Goal: Task Accomplishment & Management: Manage account settings

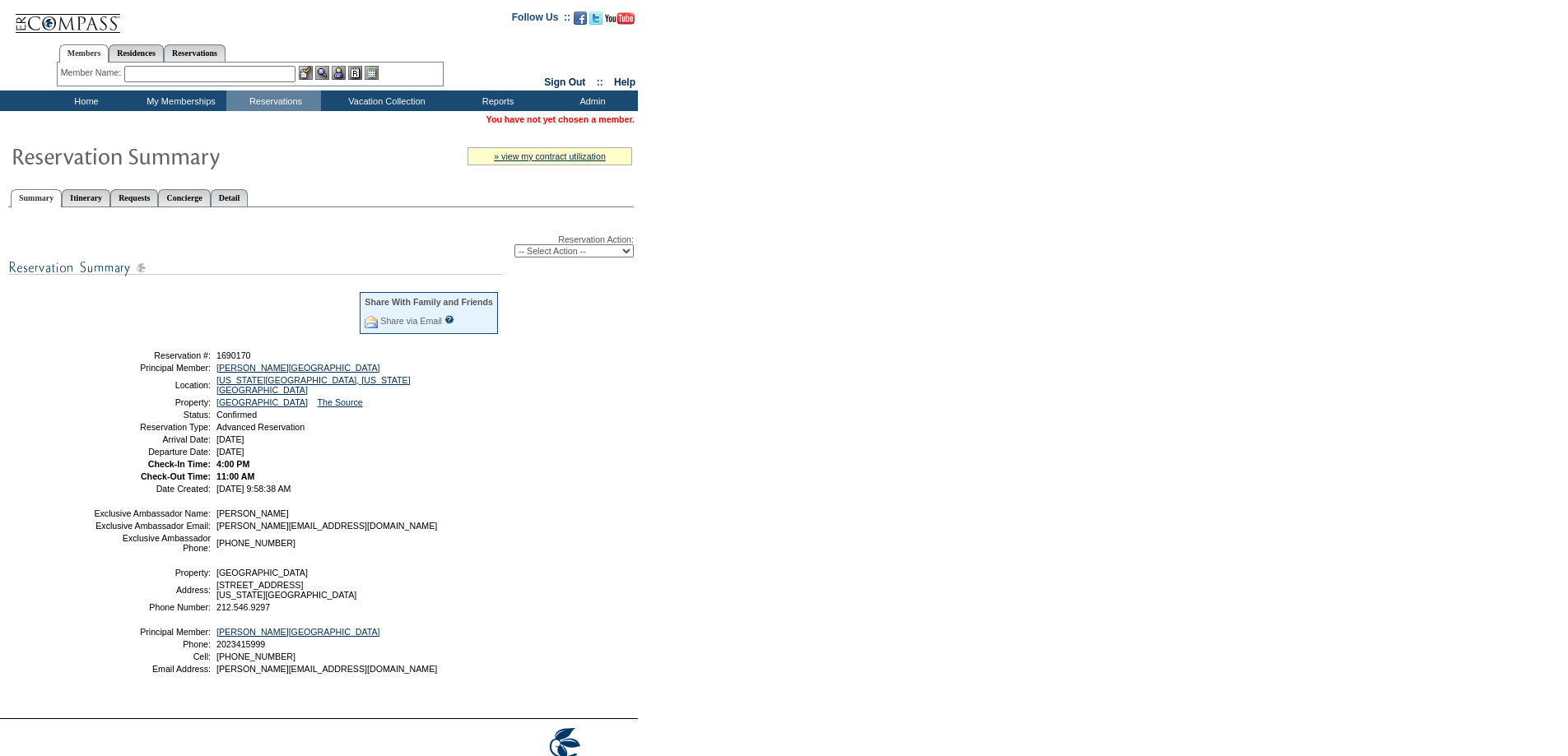
click at [563, 253] on select "-- Select Action -- Modify Reservation Dates Modify Reservation Cost Modify Occ…" at bounding box center [574, 251] width 120 height 13
select select "ChangeDates"
click at [515, 246] on select "-- Select Action -- Modify Reservation Dates Modify Reservation Cost Modify Occ…" at bounding box center [574, 251] width 120 height 13
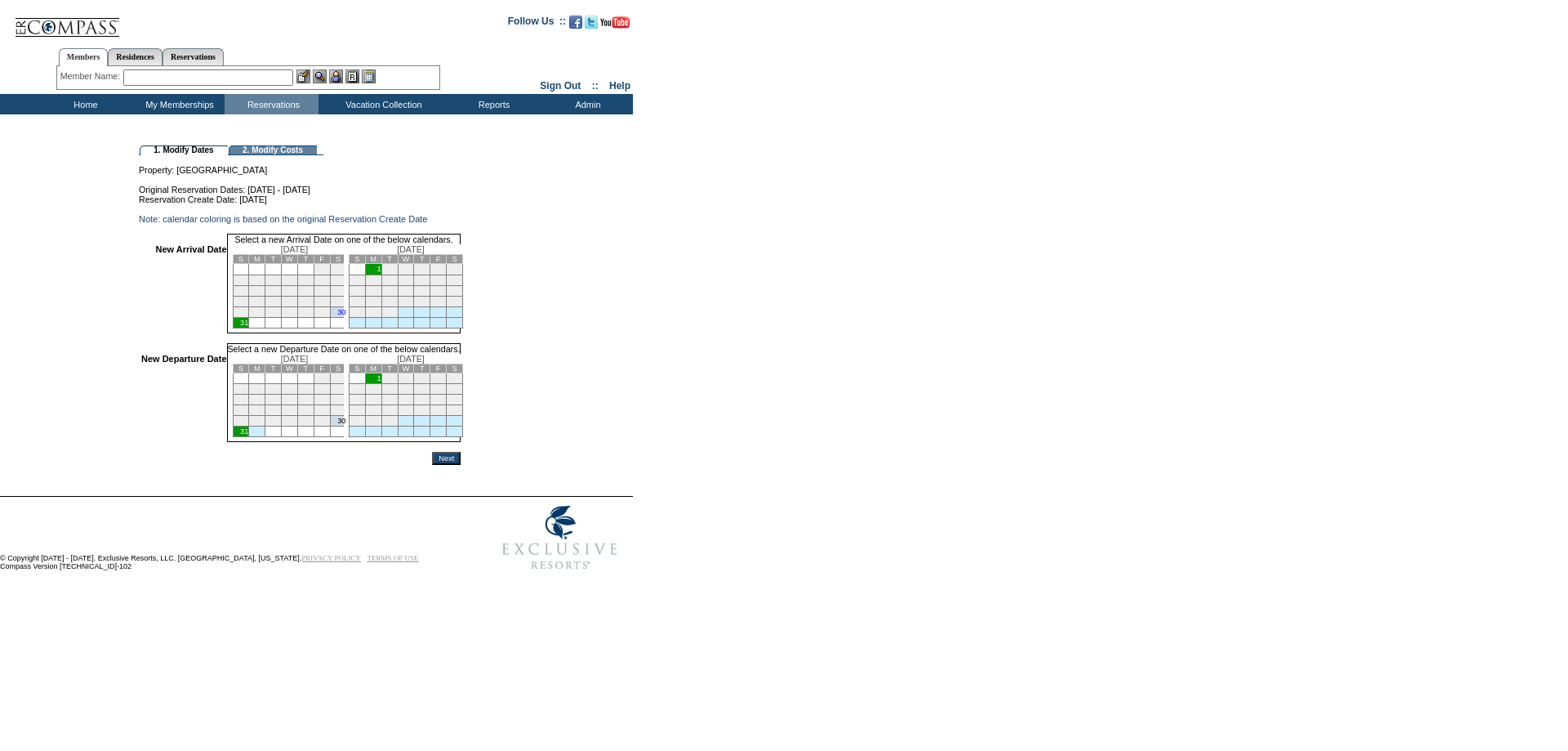
click at [347, 317] on td "30" at bounding box center [338, 312] width 17 height 10
click at [382, 384] on td "1" at bounding box center [373, 378] width 17 height 10
click at [461, 465] on input "Next" at bounding box center [446, 458] width 29 height 13
